Goal: Information Seeking & Learning: Learn about a topic

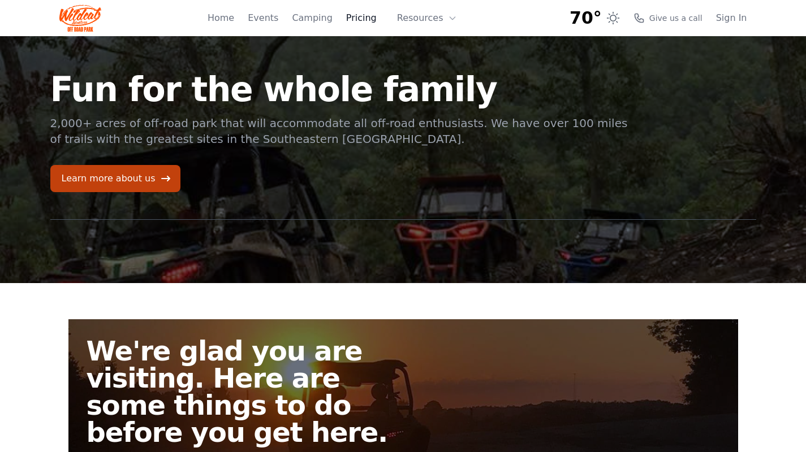
click at [362, 18] on link "Pricing" at bounding box center [361, 18] width 31 height 14
click at [362, 21] on link "Pricing" at bounding box center [361, 18] width 31 height 14
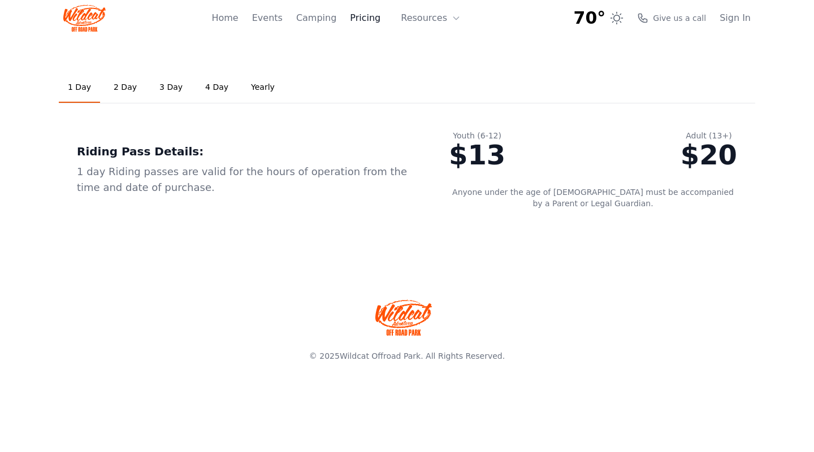
click at [366, 16] on link "Pricing" at bounding box center [365, 18] width 31 height 14
click at [120, 89] on link "2 Day" at bounding box center [125, 87] width 41 height 31
click at [161, 88] on link "3 Day" at bounding box center [170, 87] width 41 height 31
click at [213, 89] on link "4 Day" at bounding box center [216, 87] width 41 height 31
click at [249, 87] on link "Yearly" at bounding box center [263, 87] width 42 height 31
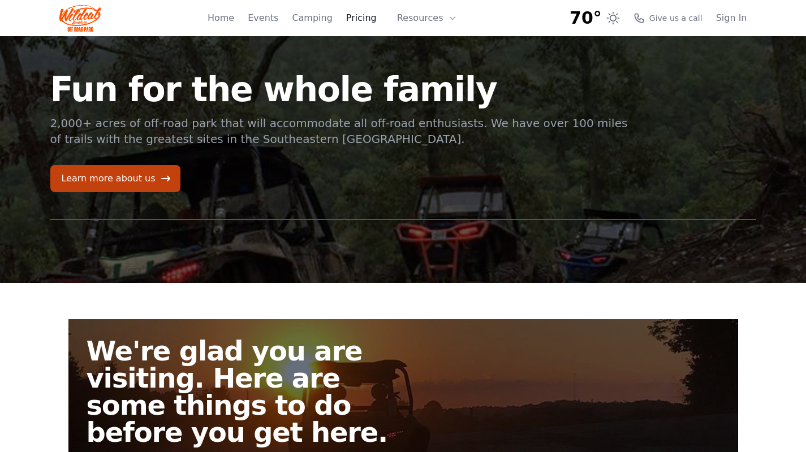
click at [369, 18] on link "Pricing" at bounding box center [361, 18] width 31 height 14
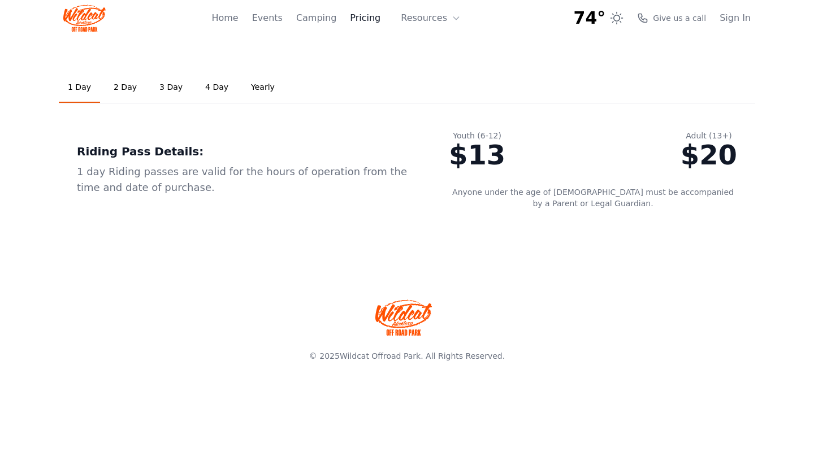
click at [373, 18] on link "Pricing" at bounding box center [365, 18] width 31 height 14
click at [326, 19] on link "Camping" at bounding box center [316, 18] width 40 height 14
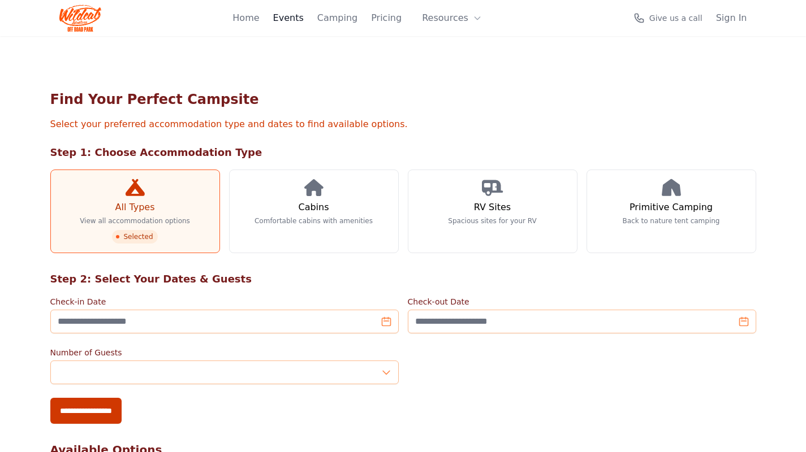
click at [291, 19] on link "Events" at bounding box center [288, 18] width 31 height 14
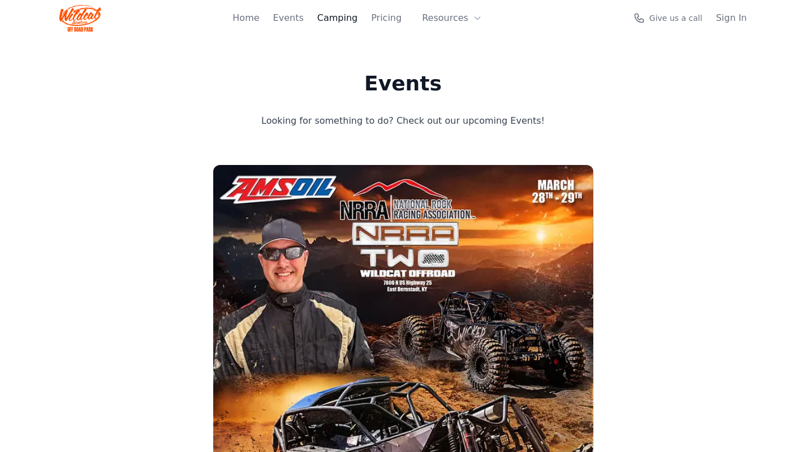
click at [334, 21] on link "Camping" at bounding box center [337, 18] width 40 height 14
